Goal: Task Accomplishment & Management: Manage account settings

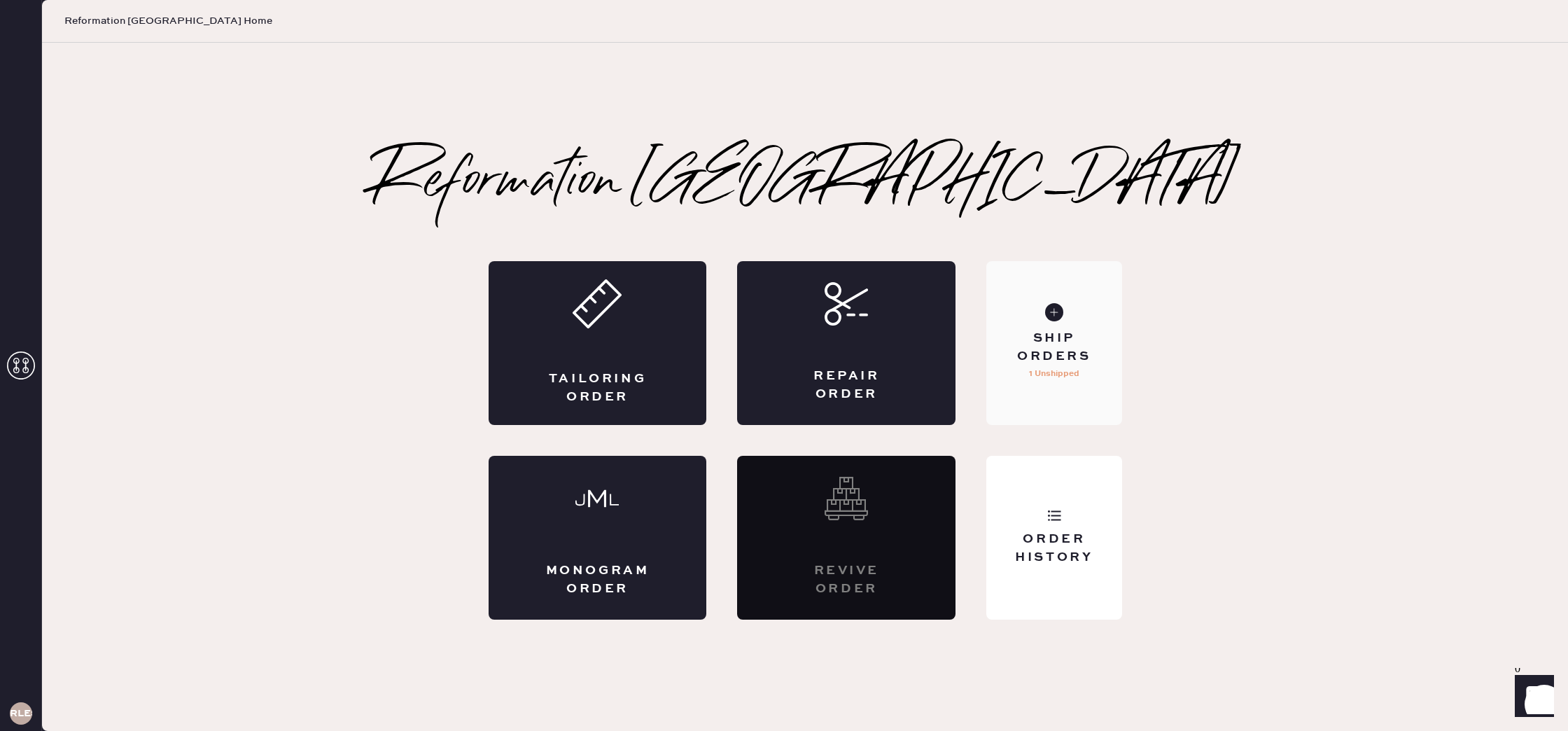
click at [1070, 326] on div "Ship Orders 1 Unshipped" at bounding box center [1054, 343] width 135 height 164
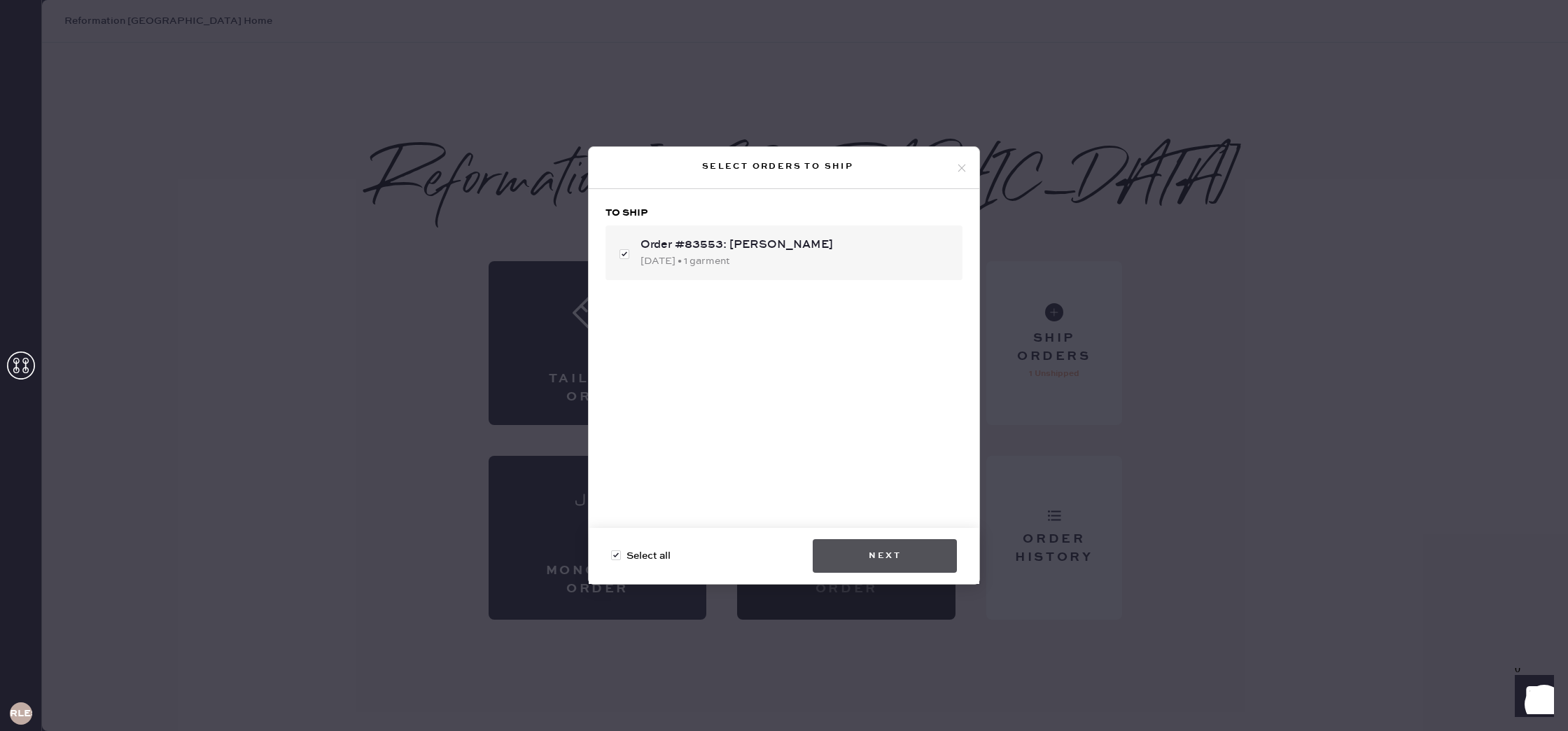
click at [910, 553] on button "Next" at bounding box center [885, 555] width 144 height 33
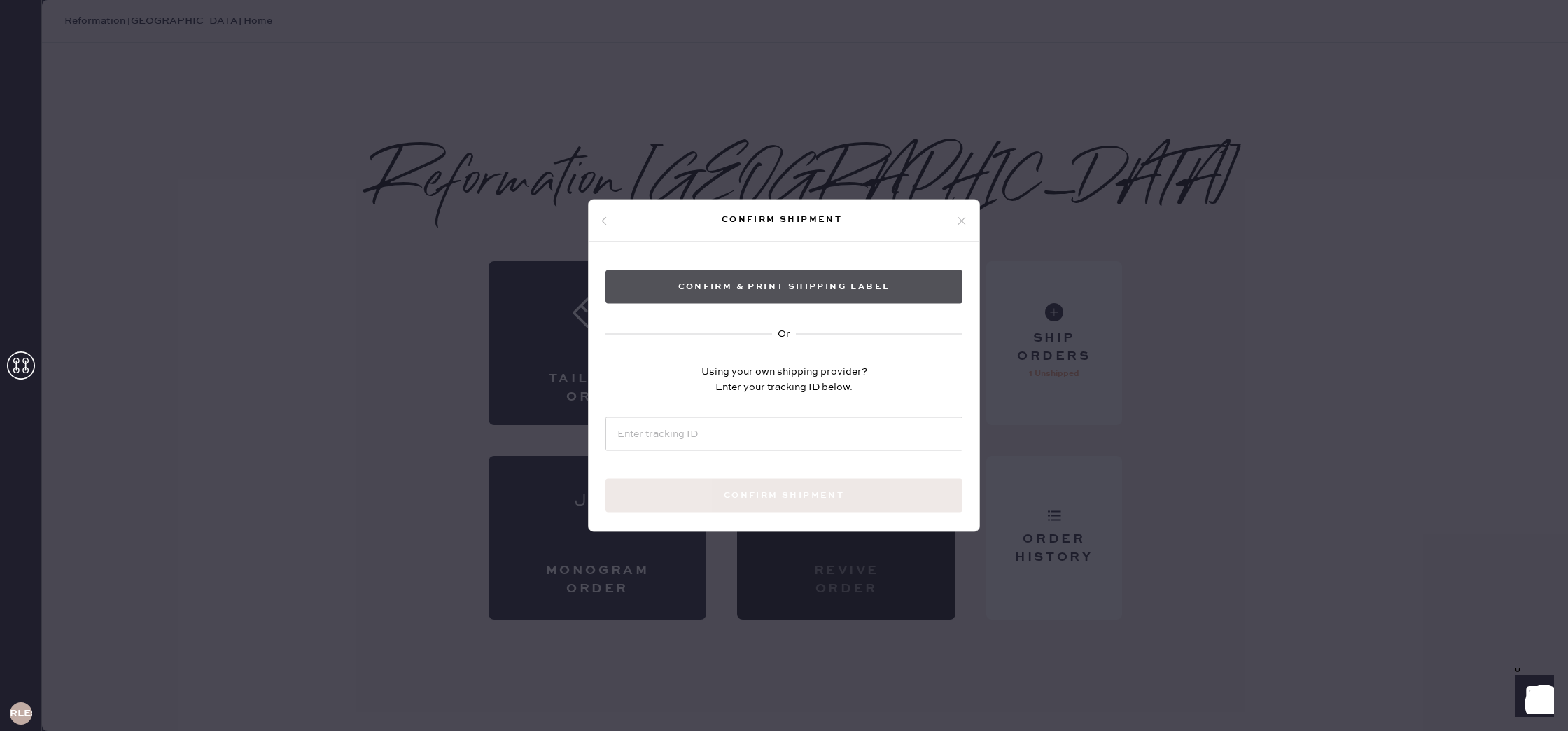
click at [792, 285] on button "Confirm & Print shipping label" at bounding box center [783, 286] width 357 height 33
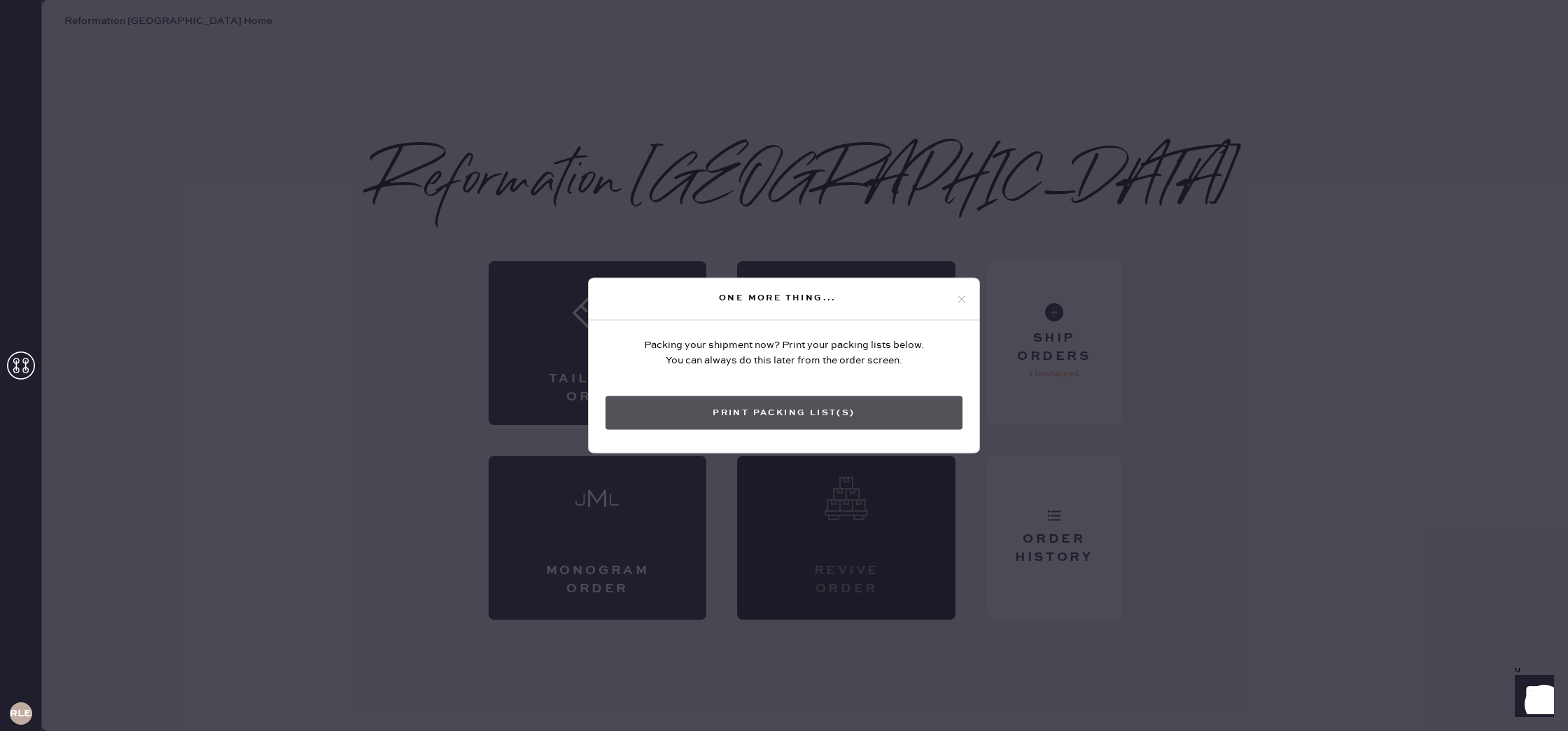
click at [837, 420] on button "Print Packing List(s)" at bounding box center [783, 413] width 357 height 33
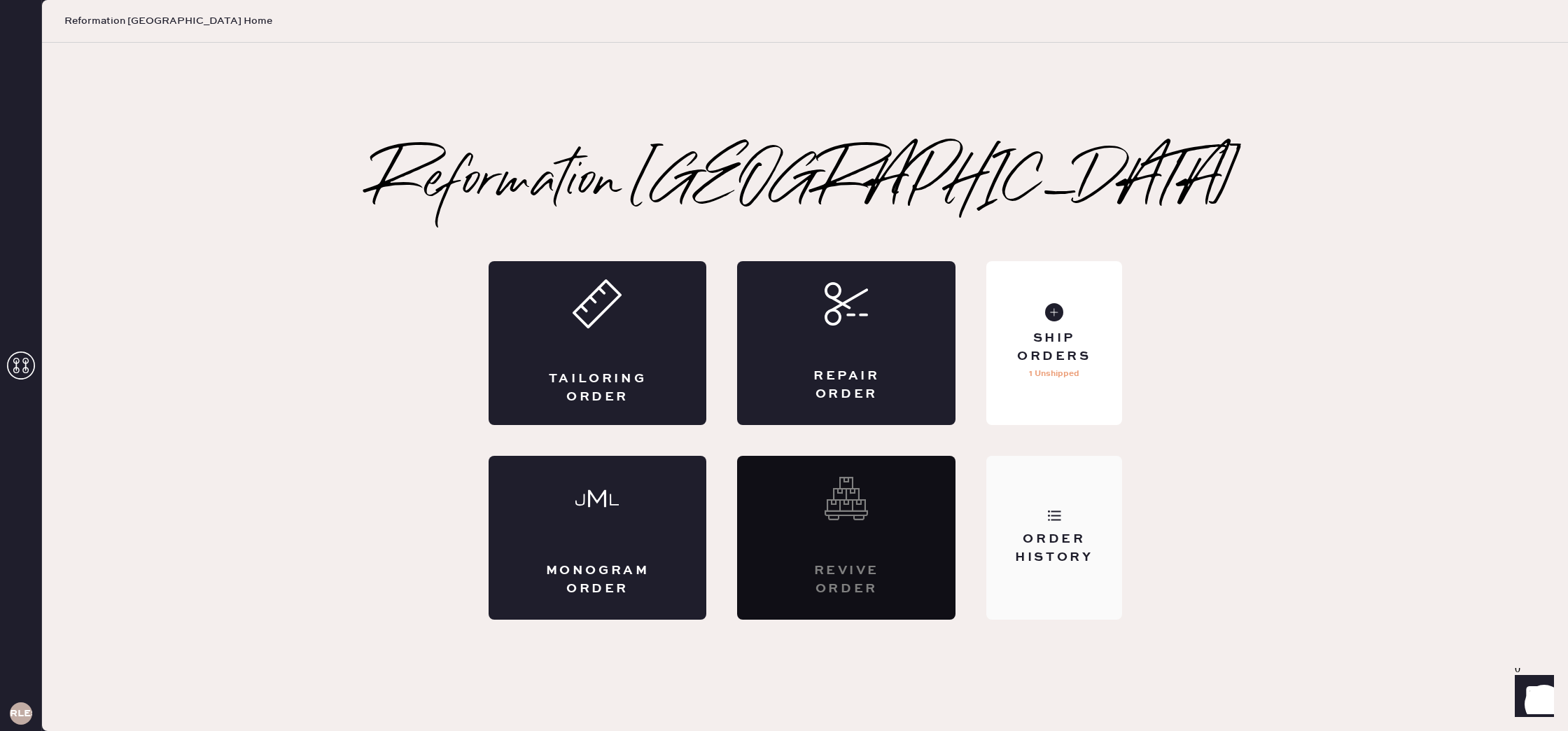
click at [1024, 557] on div "Order History" at bounding box center [1053, 548] width 112 height 35
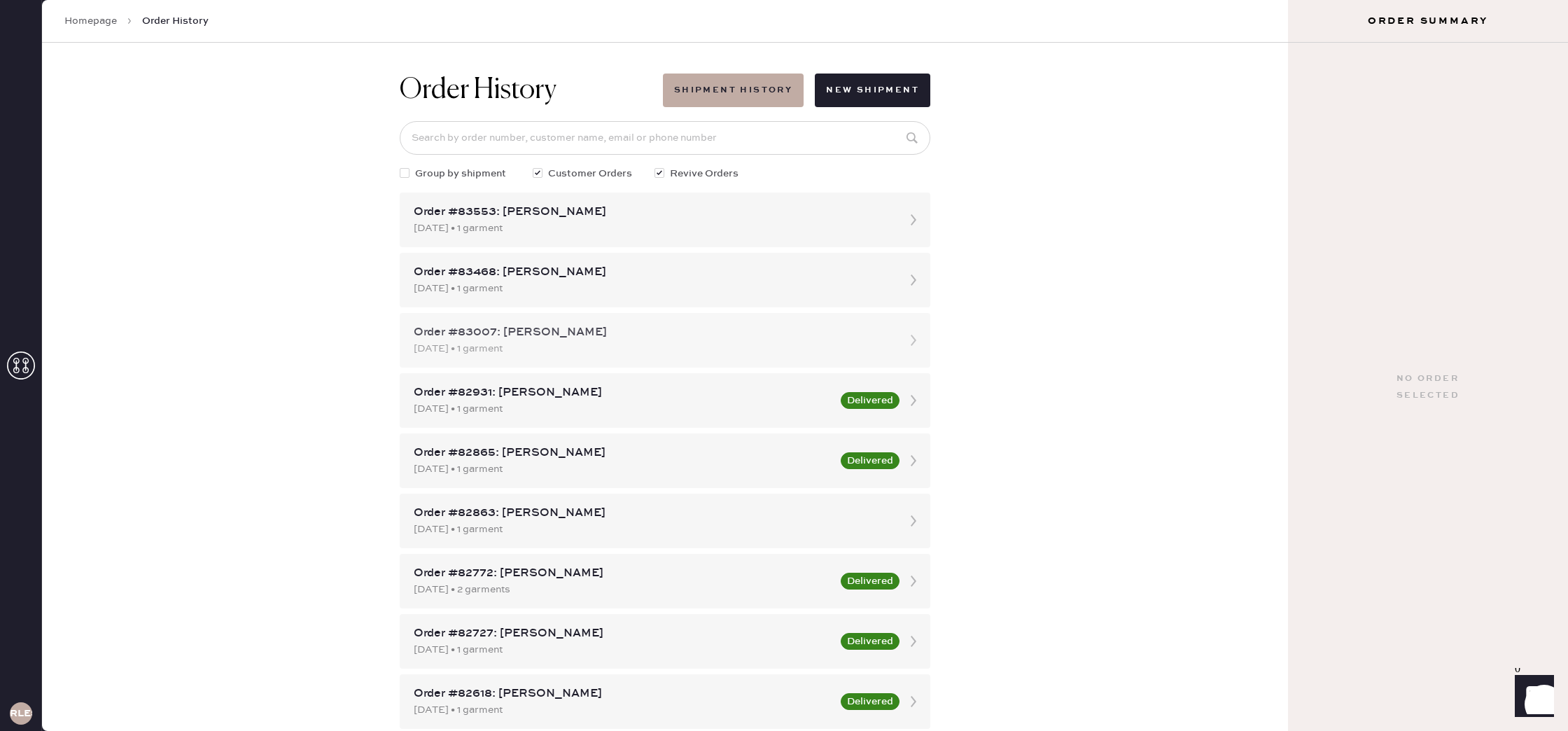
click at [611, 335] on div "Order #83007: [PERSON_NAME]" at bounding box center [652, 332] width 477 height 17
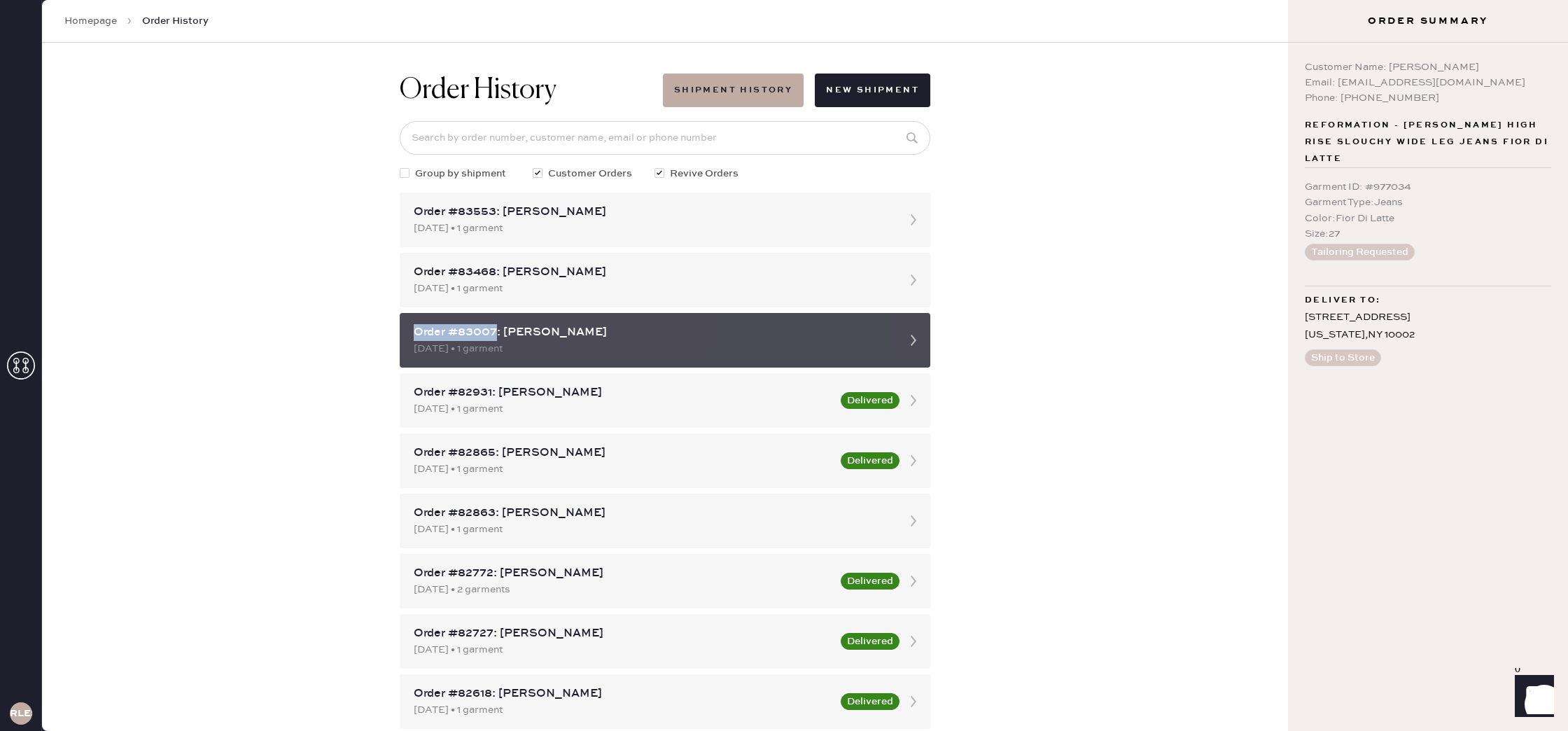
drag, startPoint x: 409, startPoint y: 336, endPoint x: 497, endPoint y: 337, distance: 88.0
click at [497, 337] on div "Order #83007: [PERSON_NAME] [DATE] • 1 garment" at bounding box center [664, 340] width 530 height 55
copy div "Order #83007"
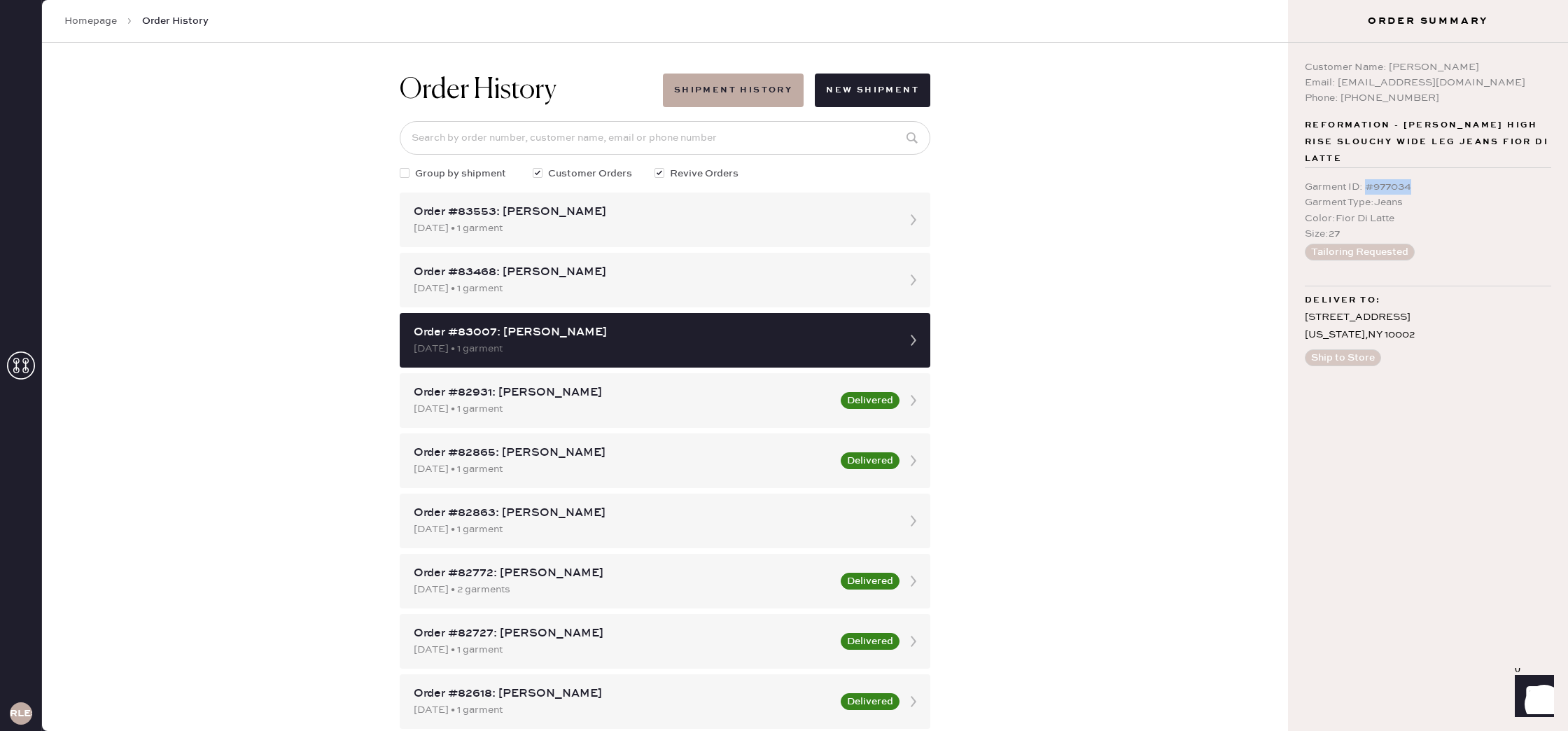
drag, startPoint x: 1369, startPoint y: 188, endPoint x: 1456, endPoint y: 190, distance: 87.0
click at [1456, 190] on div "Garment ID : # 977034" at bounding box center [1428, 186] width 246 height 15
copy div "# 977034"
